Goal: Task Accomplishment & Management: Manage account settings

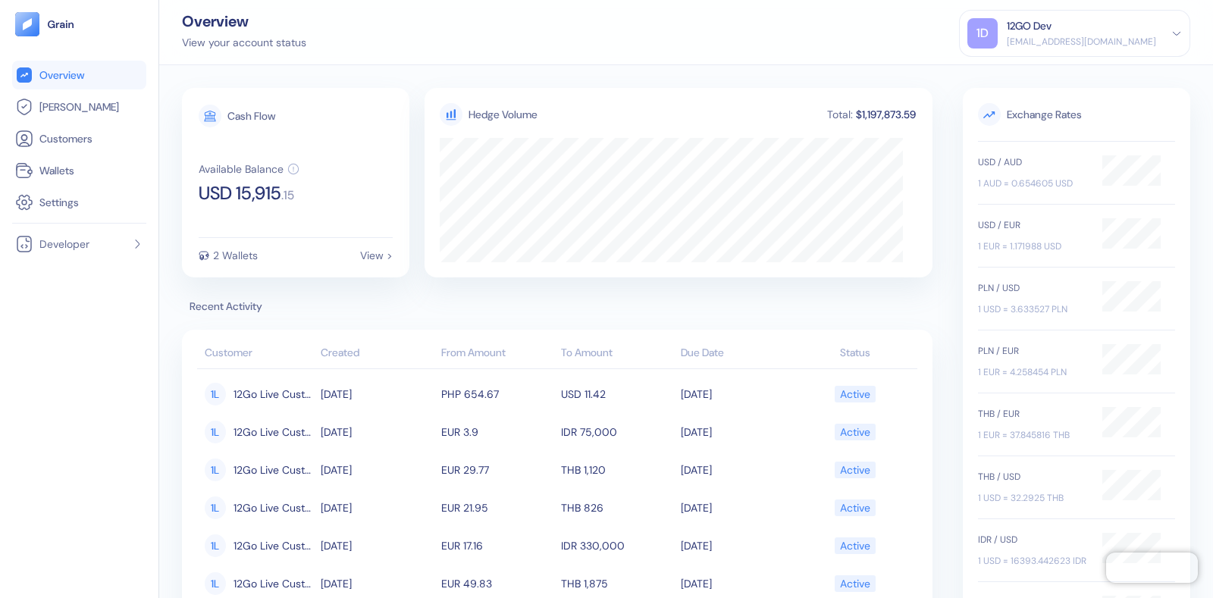
click at [35, 86] on li "Overview" at bounding box center [79, 75] width 134 height 29
click at [37, 110] on link "[PERSON_NAME]" at bounding box center [79, 107] width 128 height 18
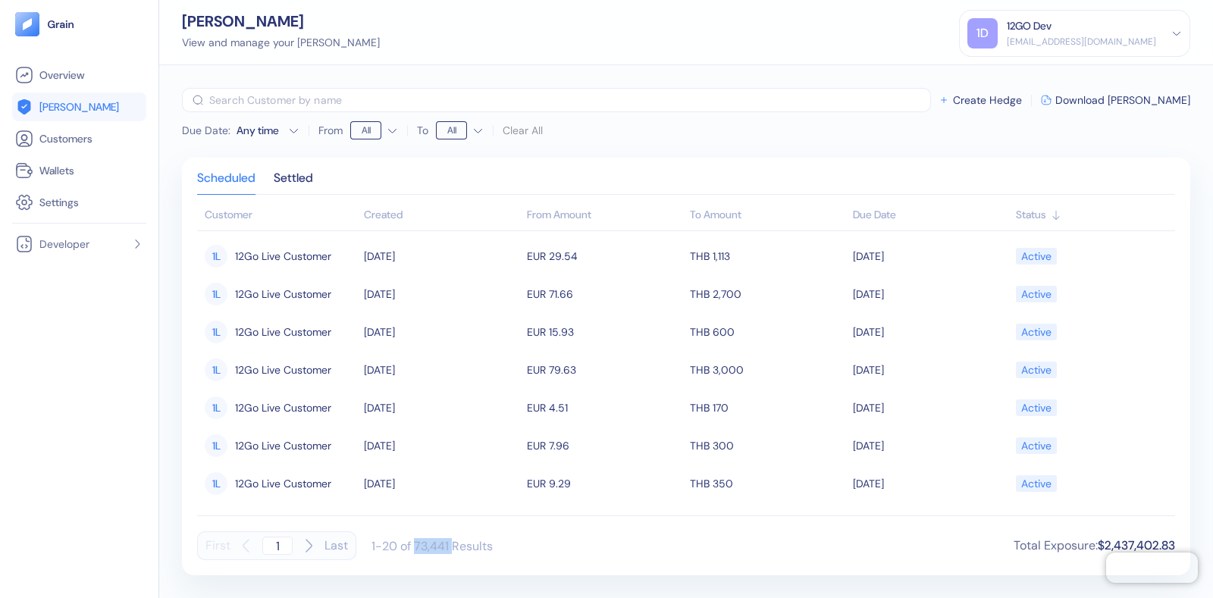
drag, startPoint x: 414, startPoint y: 548, endPoint x: 454, endPoint y: 551, distance: 39.6
click at [454, 550] on div "1-20 of 73,441 Results" at bounding box center [432, 546] width 121 height 16
copy div "73,441"
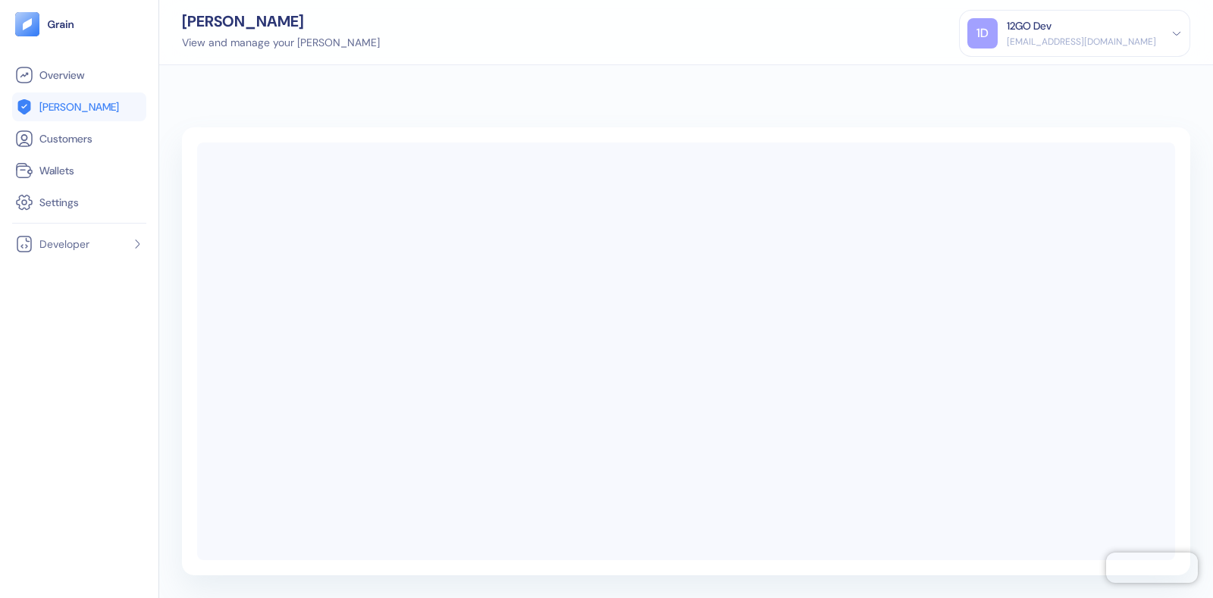
click at [1087, 28] on div "12GO Dev" at bounding box center [1081, 26] width 149 height 16
click at [994, 77] on div "Sign Out" at bounding box center [1008, 76] width 42 height 16
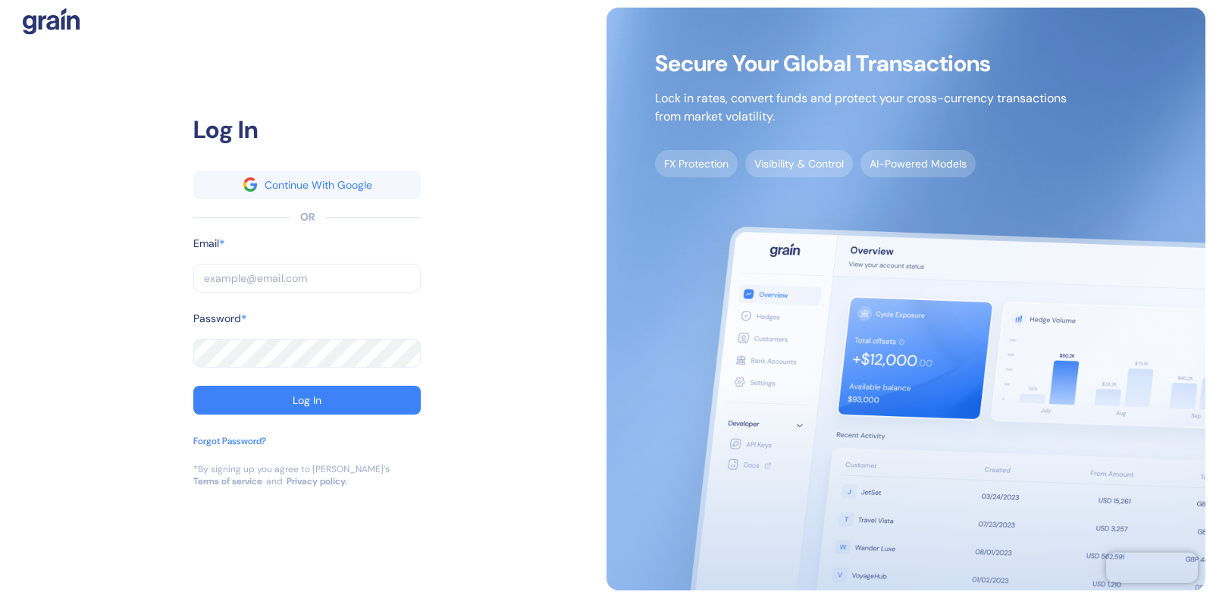
click at [209, 269] on input "text" at bounding box center [307, 278] width 228 height 29
type input "dev+stuba@grainfinance.co"
